Goal: Information Seeking & Learning: Learn about a topic

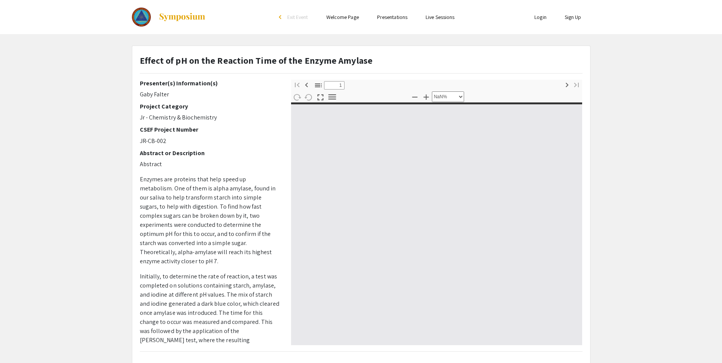
select select "custom"
type input "0"
select select "custom"
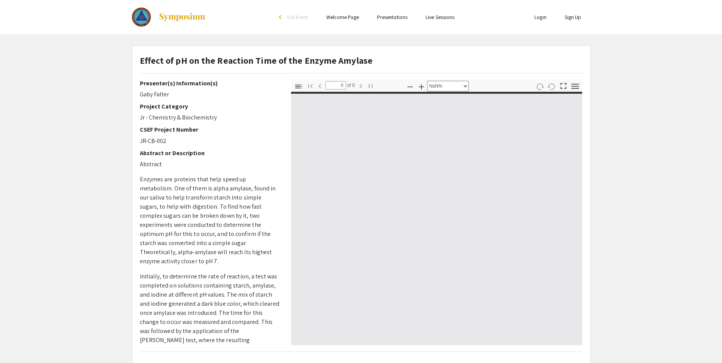
type input "1"
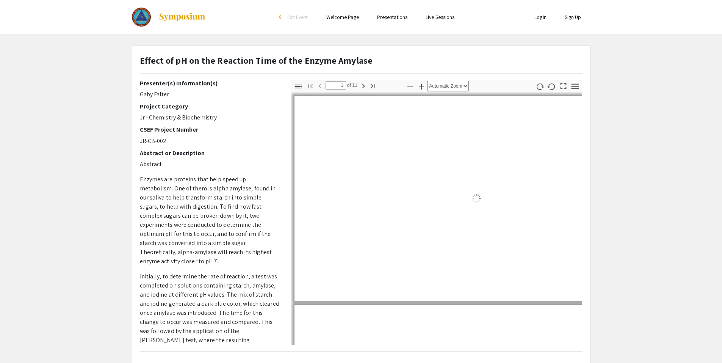
select select "auto"
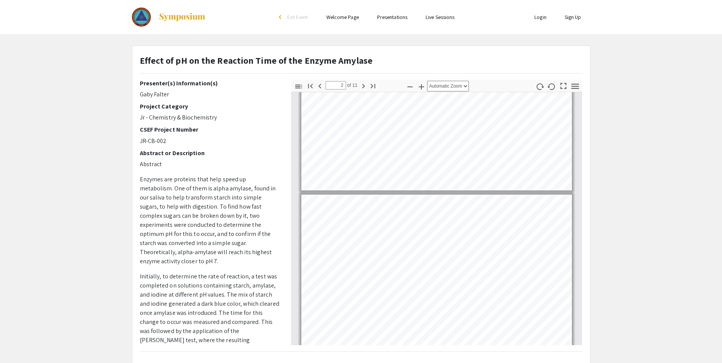
scroll to position [64, 0]
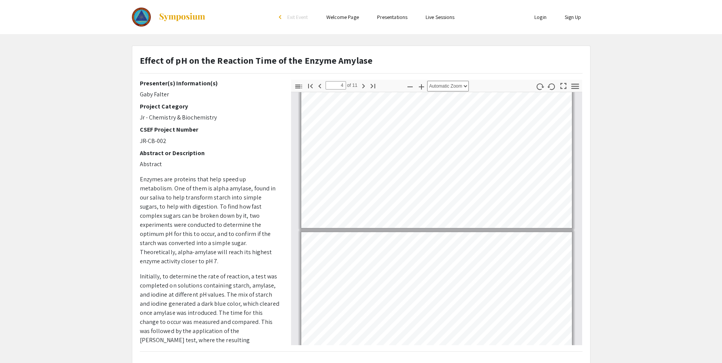
type input "5"
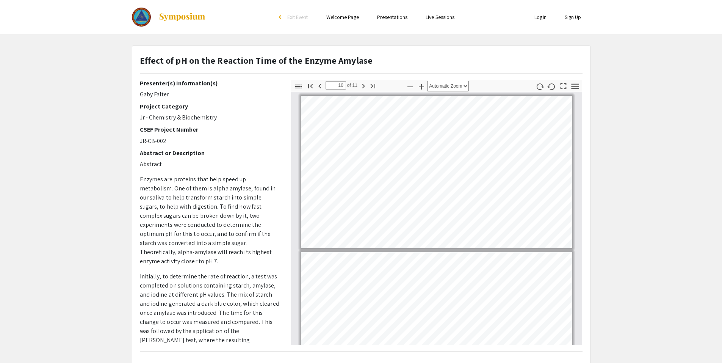
scroll to position [1282, 0]
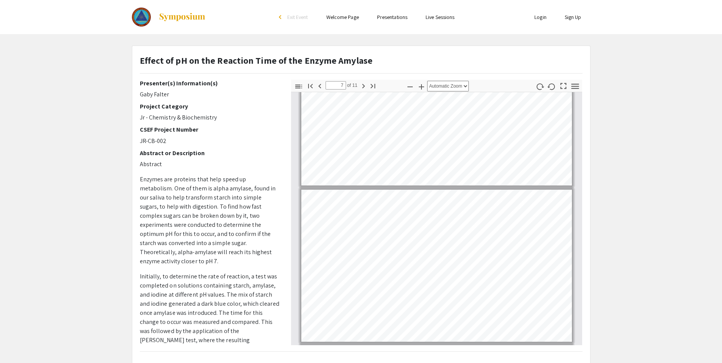
drag, startPoint x: 582, startPoint y: 227, endPoint x: 578, endPoint y: 212, distance: 15.5
click at [578, 212] on div at bounding box center [436, 218] width 291 height 253
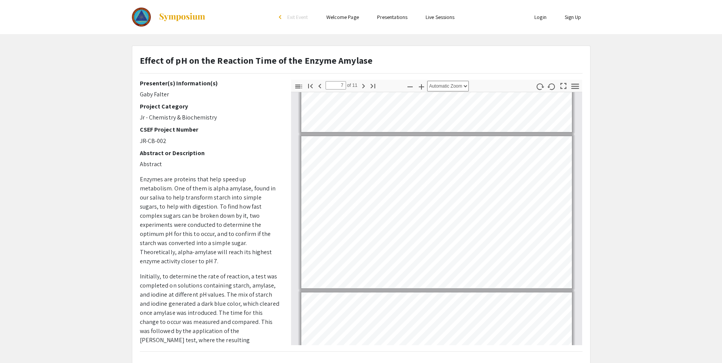
type input "6"
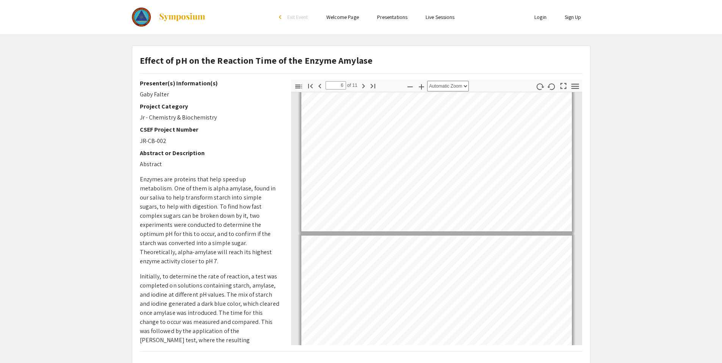
scroll to position [708, 0]
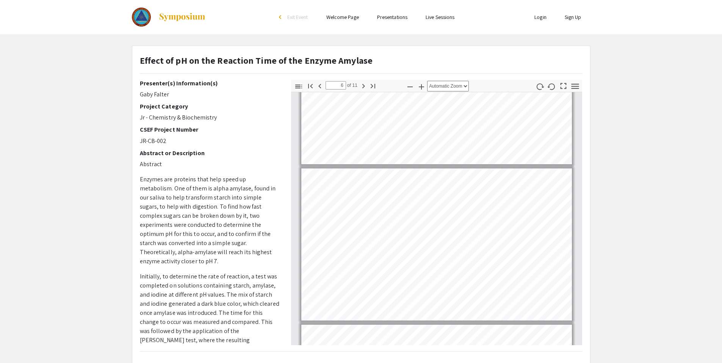
drag, startPoint x: 576, startPoint y: 228, endPoint x: 531, endPoint y: 363, distance: 142.2
click at [531, 362] on html "Skip navigation arrow_back_ios Exit Event Welcome Page Presentations Live Sessi…" at bounding box center [361, 181] width 722 height 363
